Goal: Complete application form: Fill out and submit a form for a specific purpose

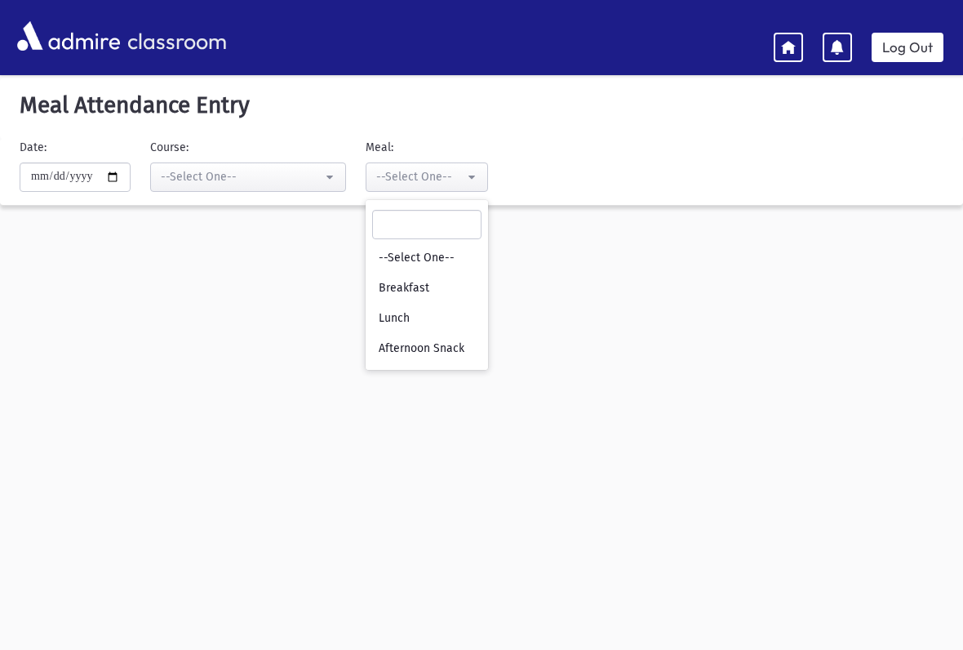
select select "***"
click at [438, 348] on span "Afternoon Snack" at bounding box center [422, 348] width 86 height 16
select select "*"
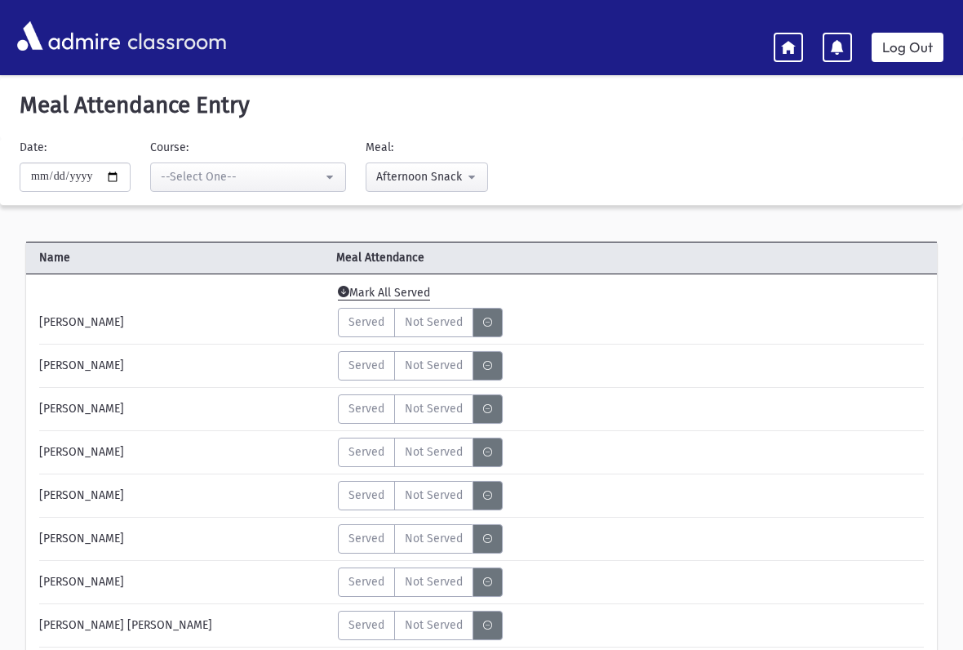
click at [367, 322] on span "Served" at bounding box center [367, 321] width 36 height 17
click at [377, 367] on span "Served" at bounding box center [367, 365] width 36 height 17
click at [376, 416] on span "Served" at bounding box center [367, 408] width 36 height 17
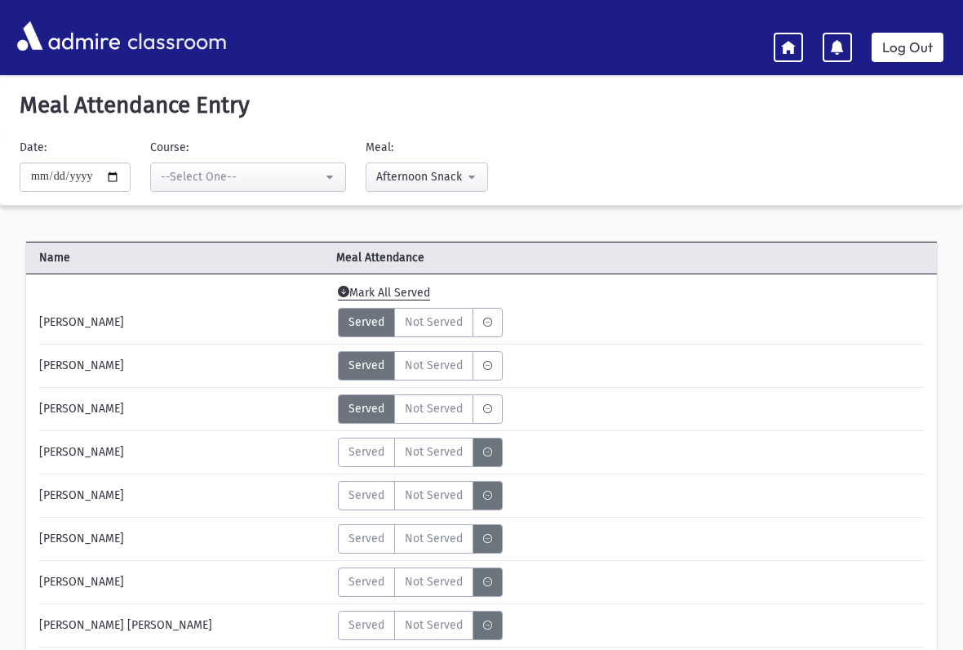
click at [370, 438] on label "Served" at bounding box center [366, 452] width 57 height 29
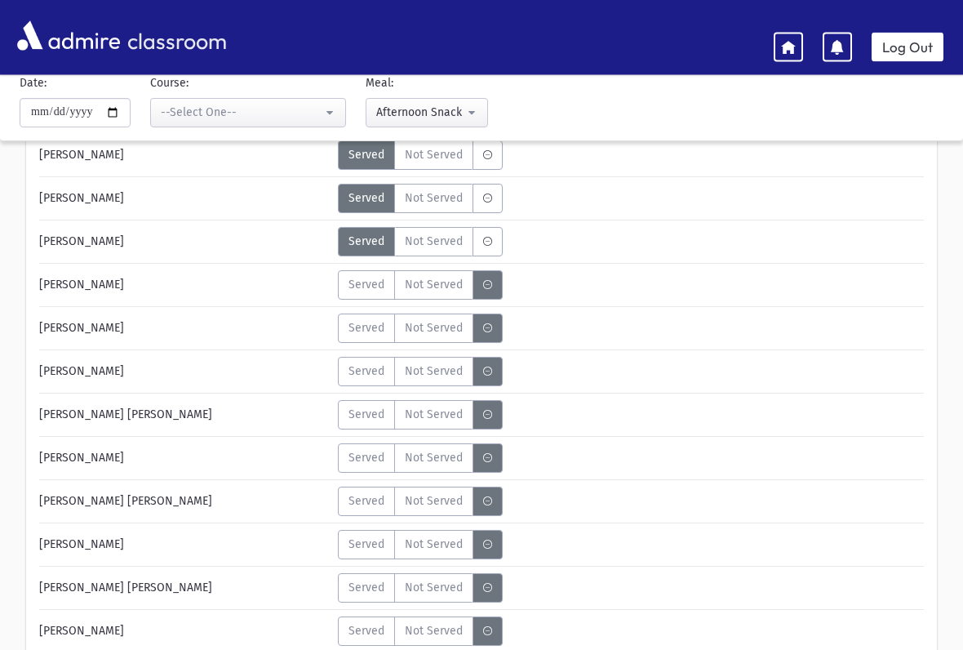
scroll to position [211, 0]
click at [356, 280] on span "Served" at bounding box center [367, 284] width 36 height 17
click at [362, 336] on span "Served" at bounding box center [367, 327] width 36 height 17
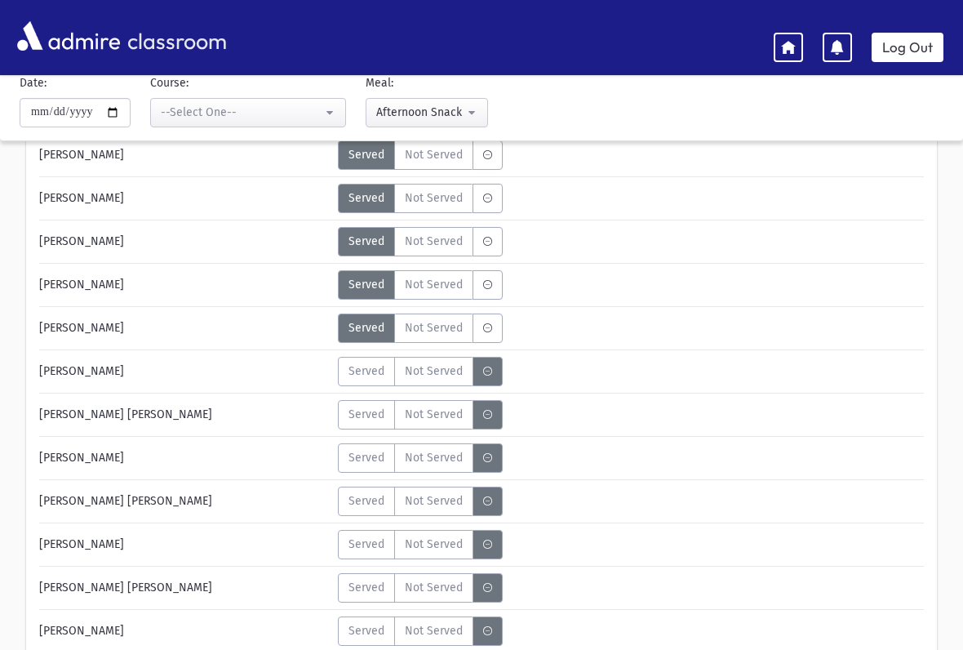
click at [371, 378] on span "Served" at bounding box center [367, 370] width 36 height 17
click at [367, 420] on span "Served" at bounding box center [367, 414] width 36 height 17
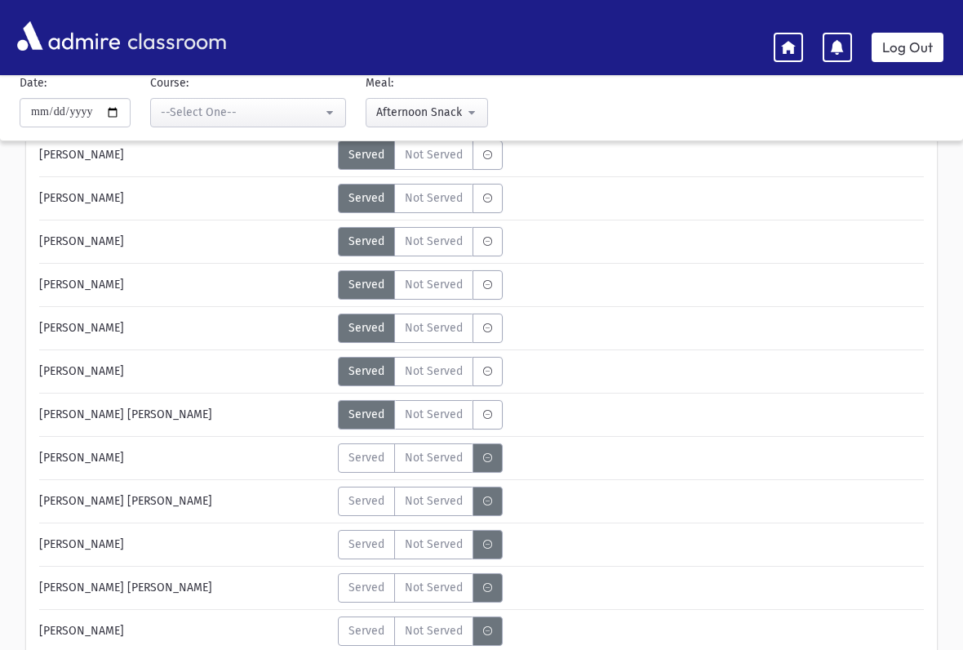
click at [373, 472] on label "Served" at bounding box center [366, 457] width 57 height 29
click at [368, 501] on span "Served" at bounding box center [367, 500] width 36 height 17
click at [367, 550] on span "Served" at bounding box center [367, 543] width 36 height 17
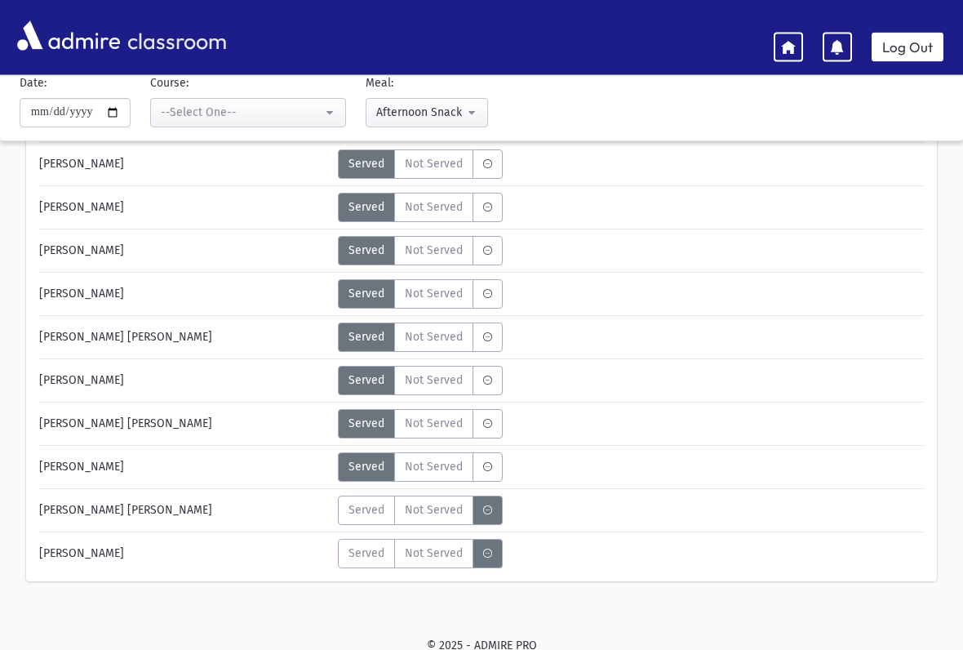
scroll to position [293, 0]
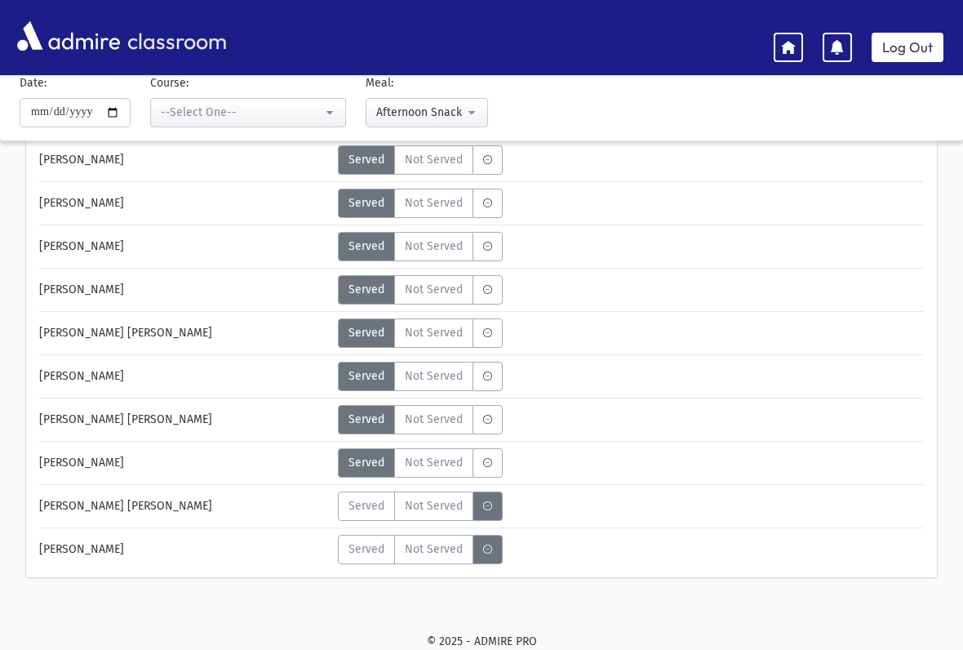
click at [371, 500] on span "Served" at bounding box center [367, 505] width 36 height 17
click at [375, 551] on span "Served" at bounding box center [367, 548] width 36 height 17
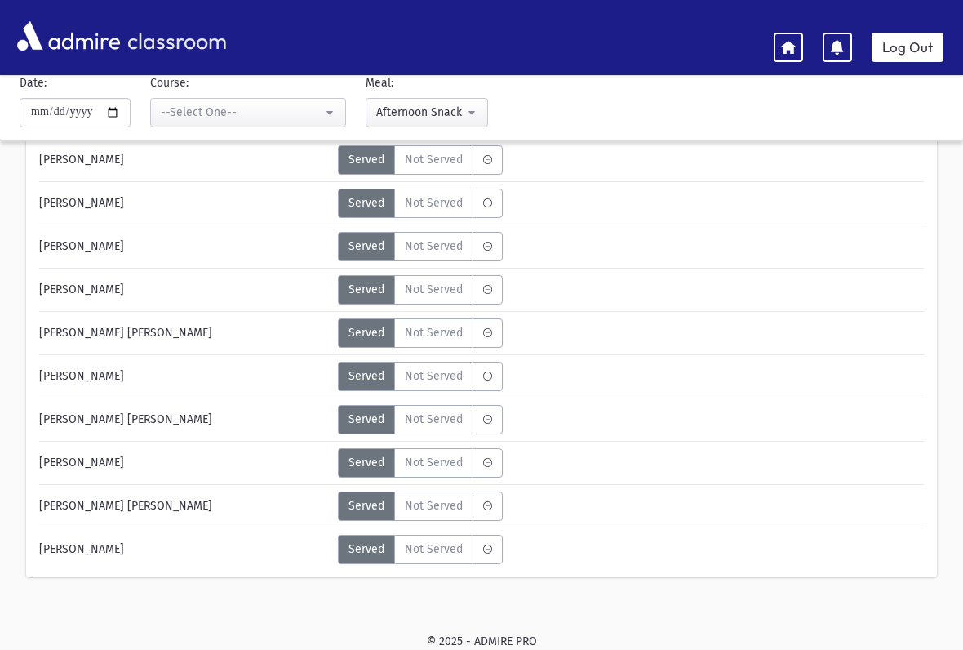
click at [448, 469] on span "Not Served" at bounding box center [434, 462] width 58 height 17
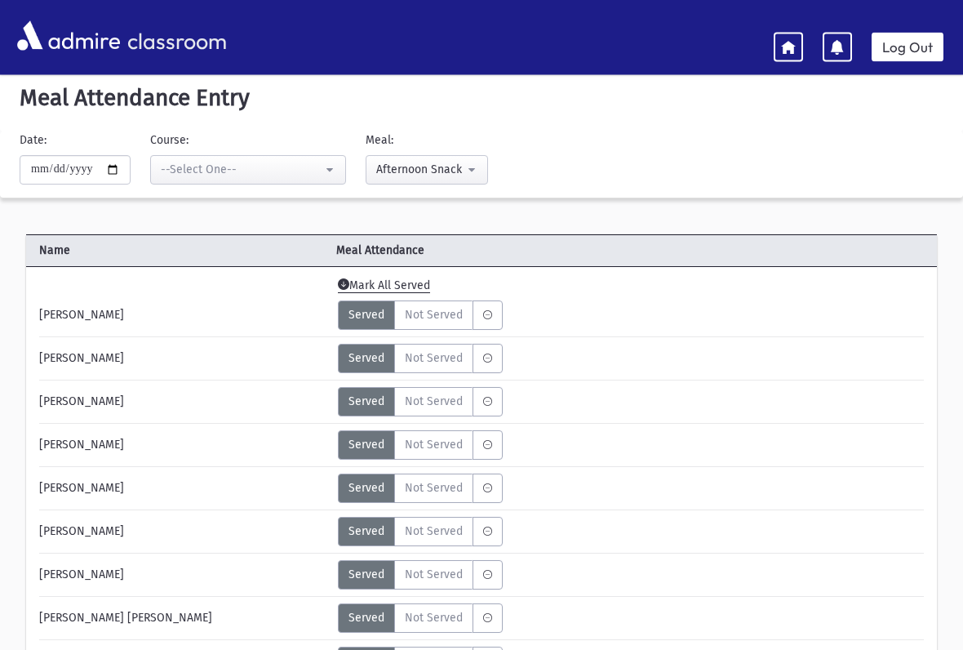
scroll to position [11, 0]
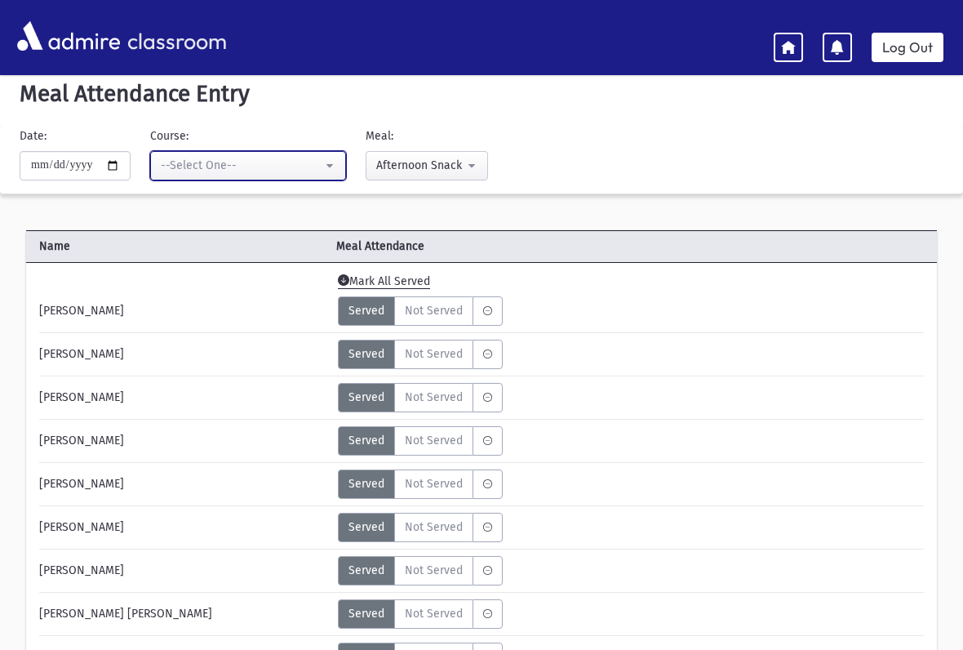
click at [233, 153] on button "--Select One--" at bounding box center [248, 165] width 196 height 29
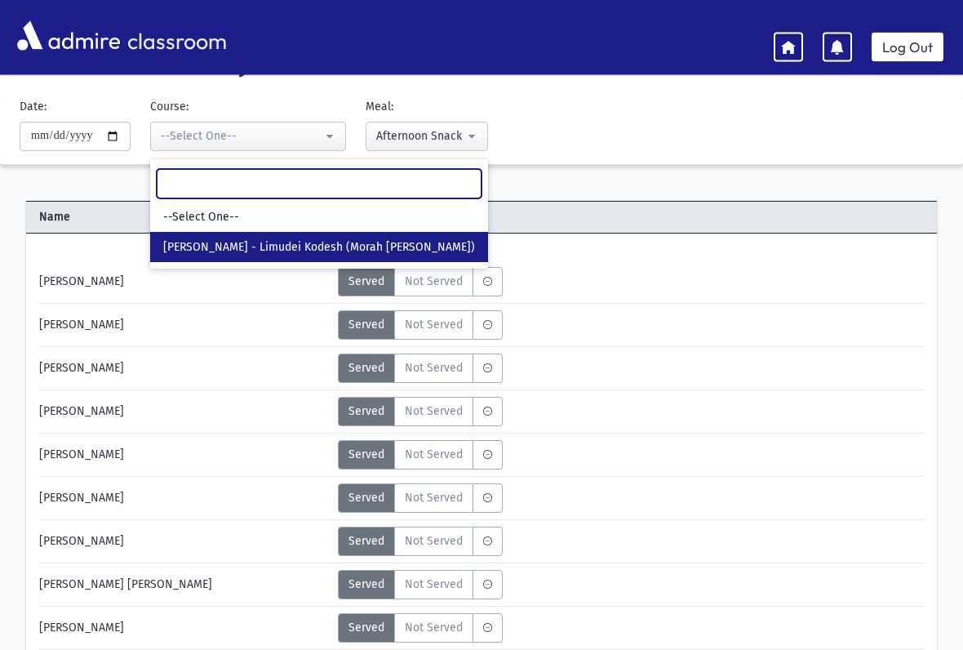
scroll to position [0, 0]
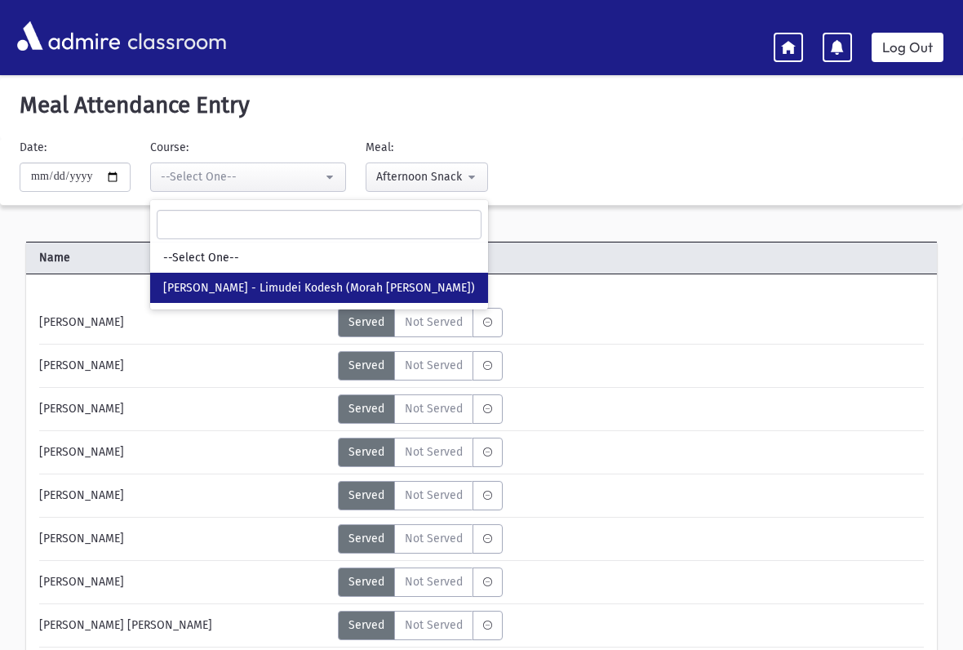
click at [371, 297] on link "[PERSON_NAME] - Limudei Kodesh (Morah [PERSON_NAME])" at bounding box center [319, 288] width 338 height 30
select select "***"
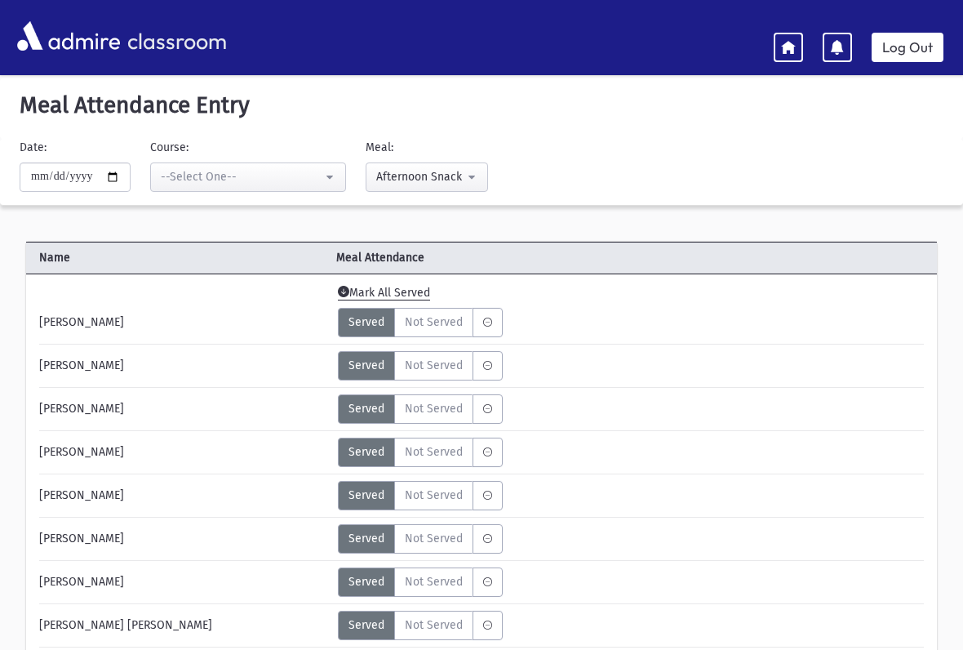
click at [900, 47] on link "Log Out" at bounding box center [908, 47] width 72 height 29
